Goal: Transaction & Acquisition: Purchase product/service

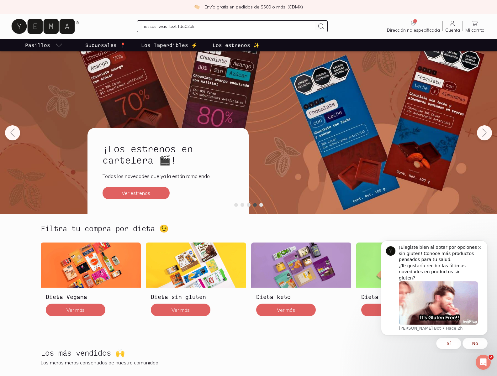
type input "nessus_was_textrfdu02uk"
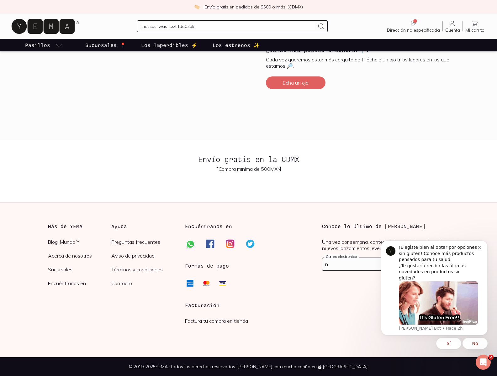
scroll to position [125, 0]
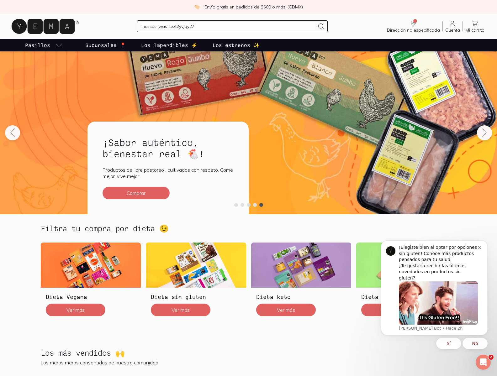
type input "nessus_was_text2yvjqy27"
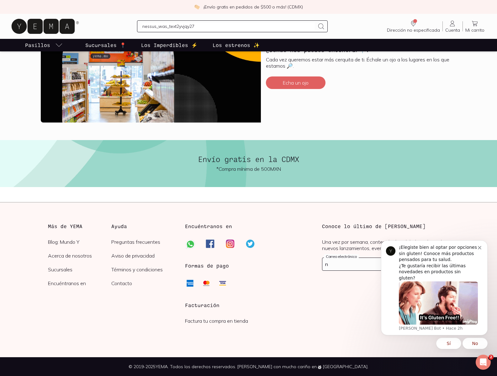
scroll to position [496, 0]
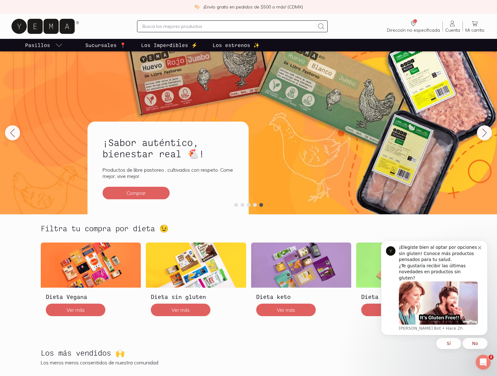
scroll to position [153, 0]
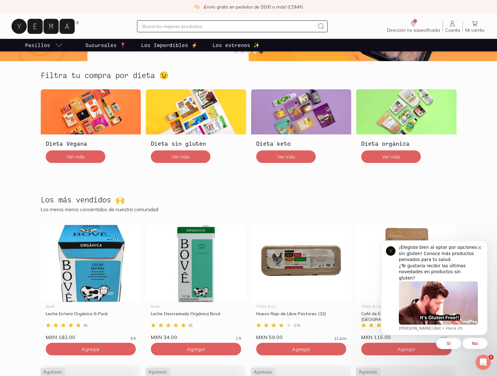
click at [52, 372] on span "Agotado" at bounding box center [53, 372] width 24 height 8
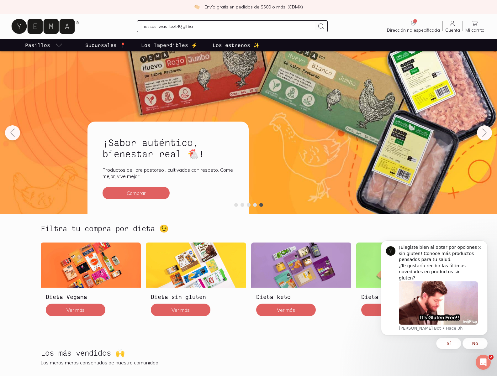
type input "nessus_was_text40jglf6a"
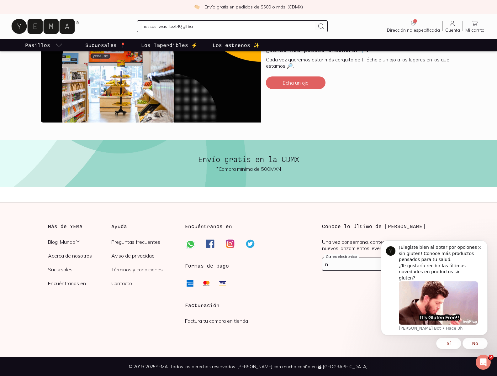
scroll to position [1227, 0]
